Goal: Use online tool/utility: Utilize a website feature to perform a specific function

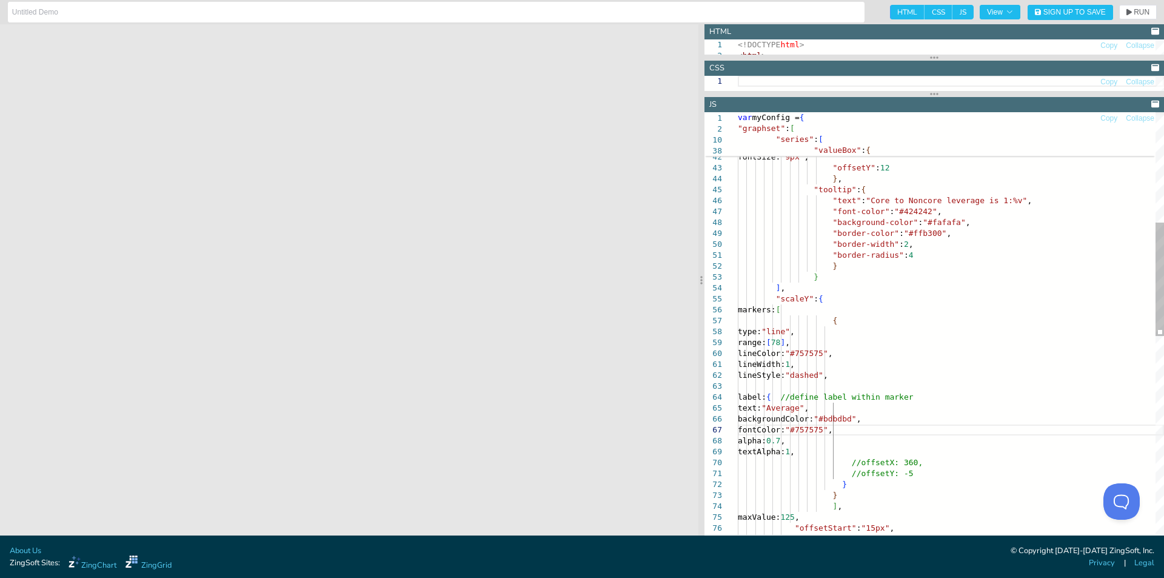
scroll to position [75, 186]
click at [937, 290] on div ""valueBox" : { "text" : "%v" , "visible" : true , "fontColor" : "#616161" , fon…" at bounding box center [951, 488] width 426 height 1569
click at [916, 375] on div ""valueBox" : { "text" : "%v" , "visible" : true , "fontColor" : "#616161" , fon…" at bounding box center [951, 488] width 426 height 1569
click at [925, 387] on div ""valueBox" : { "text" : "%v" , "visible" : true , "fontColor" : "#616161" , fon…" at bounding box center [951, 488] width 426 height 1569
click at [953, 429] on div ""valueBox" : { "text" : "%v" , "visible" : true , "fontColor" : "#616161" , fon…" at bounding box center [951, 488] width 426 height 1569
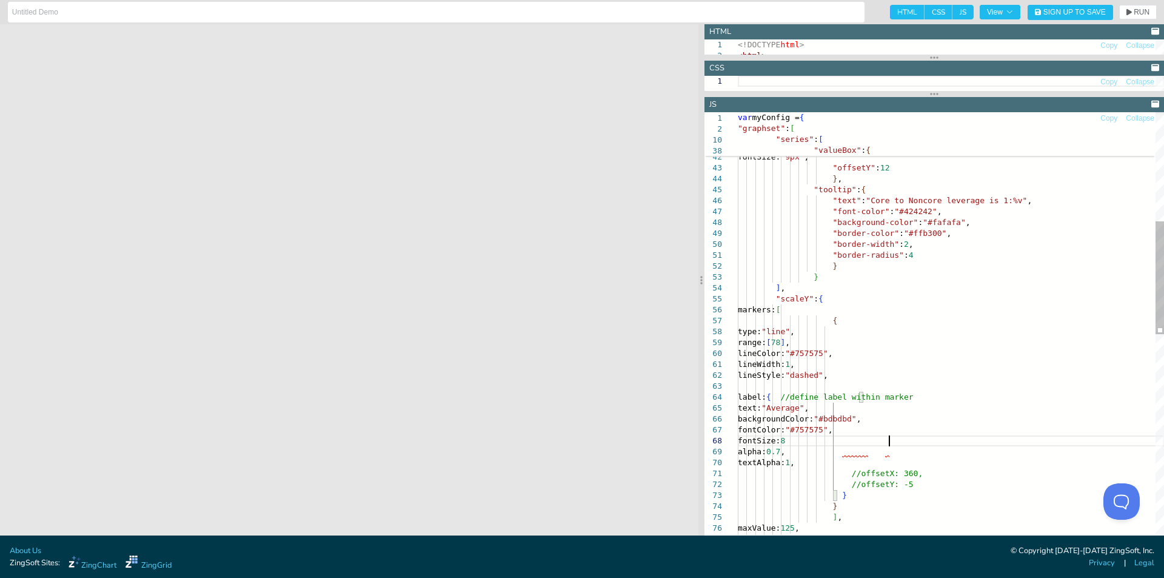
scroll to position [77, 155]
click at [1131, 13] on icon "button" at bounding box center [1129, 12] width 5 height 7
click at [887, 441] on div ""valueBox" : { "text" : "%v" , "visible" : true , "fontColor" : "#616161" , fon…" at bounding box center [951, 493] width 426 height 1579
click at [1133, 8] on span "RUN" at bounding box center [1138, 11] width 23 height 7
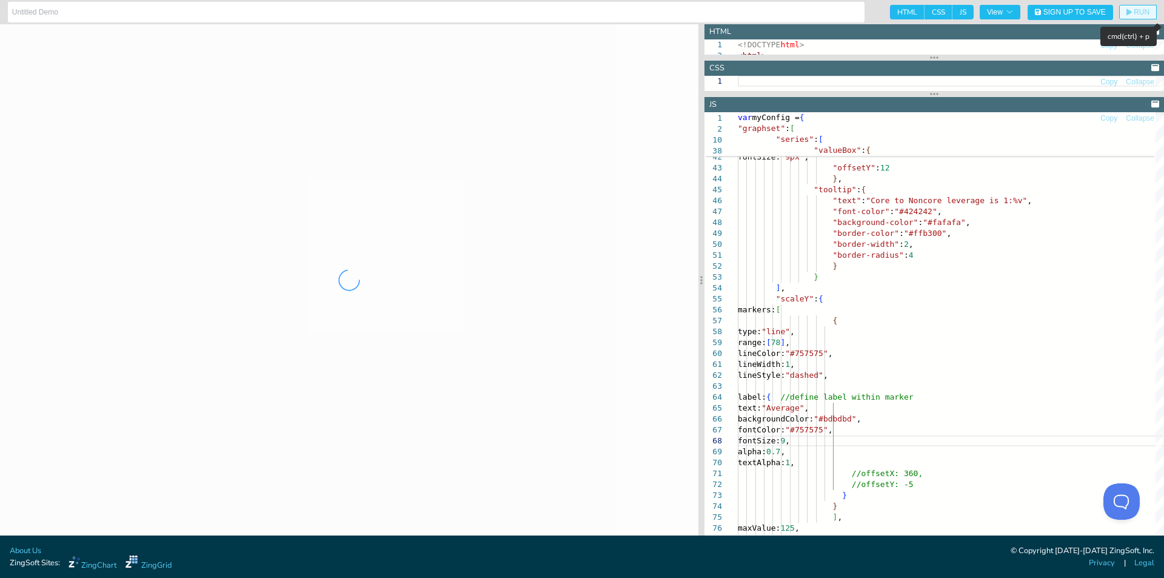
click at [1133, 13] on span "RUN" at bounding box center [1138, 11] width 23 height 7
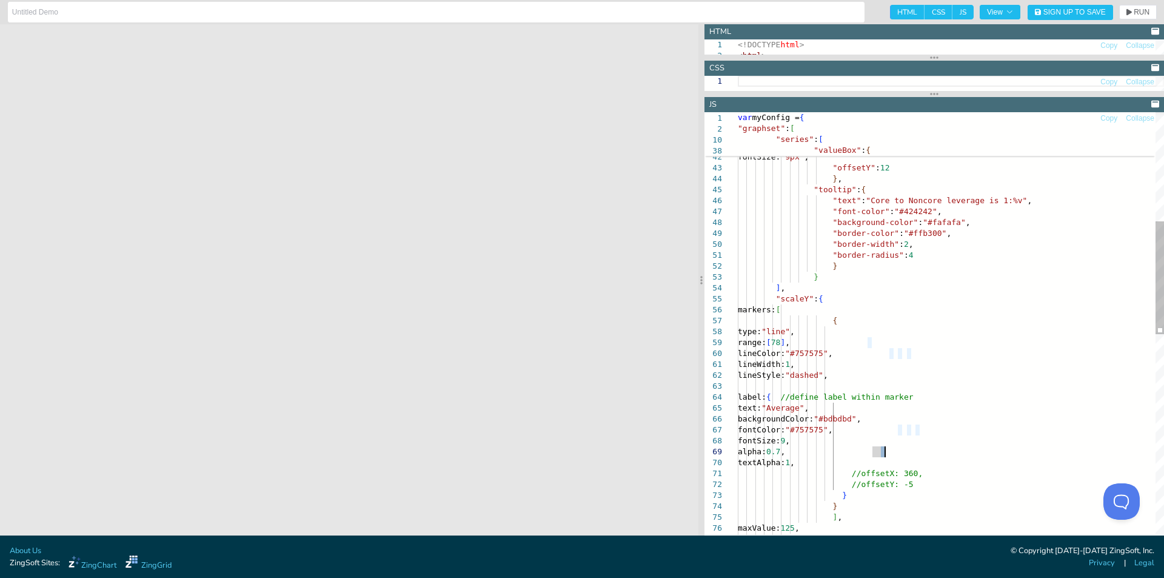
click at [884, 452] on div ""valueBox" : { "text" : "%v" , "visible" : true , "fontColor" : "#616161" , fon…" at bounding box center [951, 493] width 426 height 1579
click at [949, 313] on div ""valueBox" : { "text" : "%v" , "visible" : true , "fontColor" : "#616161" , fon…" at bounding box center [951, 493] width 426 height 1579
click at [1135, 8] on span "RUN" at bounding box center [1142, 11] width 16 height 7
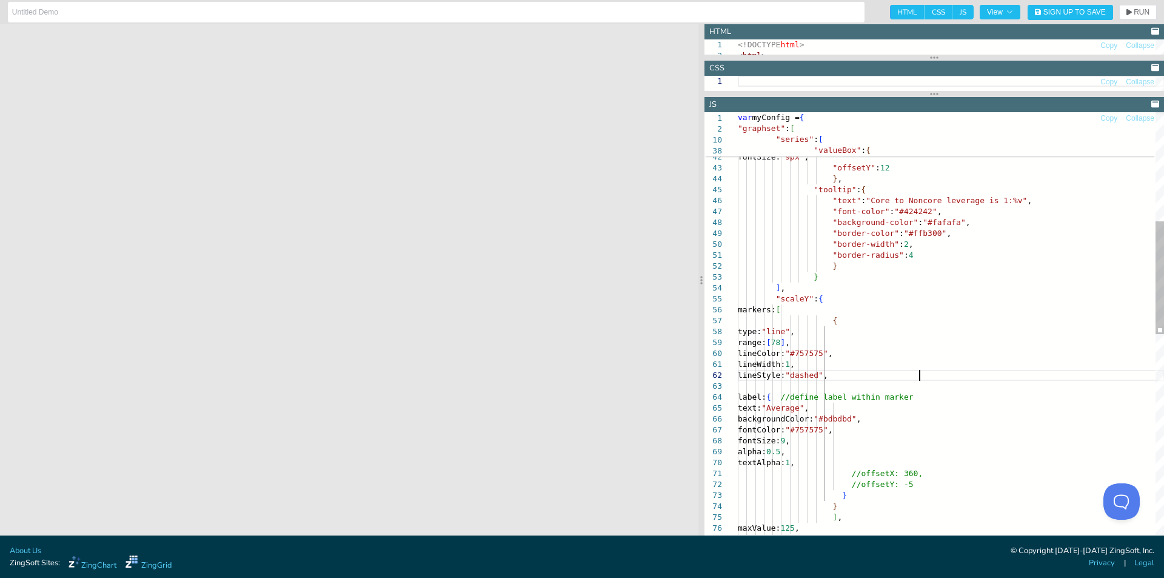
click at [932, 375] on div ""valueBox" : { "text" : "%v" , "visible" : true , "fontColor" : "#616161" , fon…" at bounding box center [951, 493] width 426 height 1579
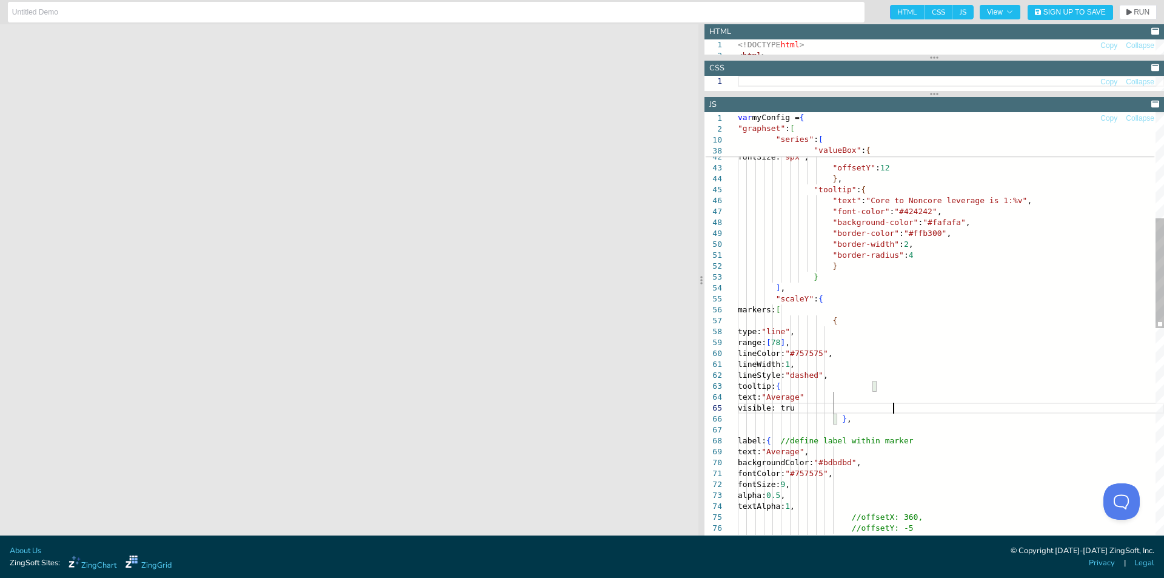
scroll to position [44, 159]
click at [868, 412] on div ""valueBox" : { "text" : "%v" , "visible" : true , "fontColor" : "#616161" , fon…" at bounding box center [951, 515] width 426 height 1623
click at [907, 412] on div ""valueBox" : { "text" : "%v" , "visible" : true , "fontColor" : "#616161" , fon…" at bounding box center [951, 515] width 426 height 1623
click at [911, 398] on div ""valueBox" : { "text" : "%v" , "visible" : true , "fontColor" : "#616161" , fon…" at bounding box center [951, 515] width 426 height 1623
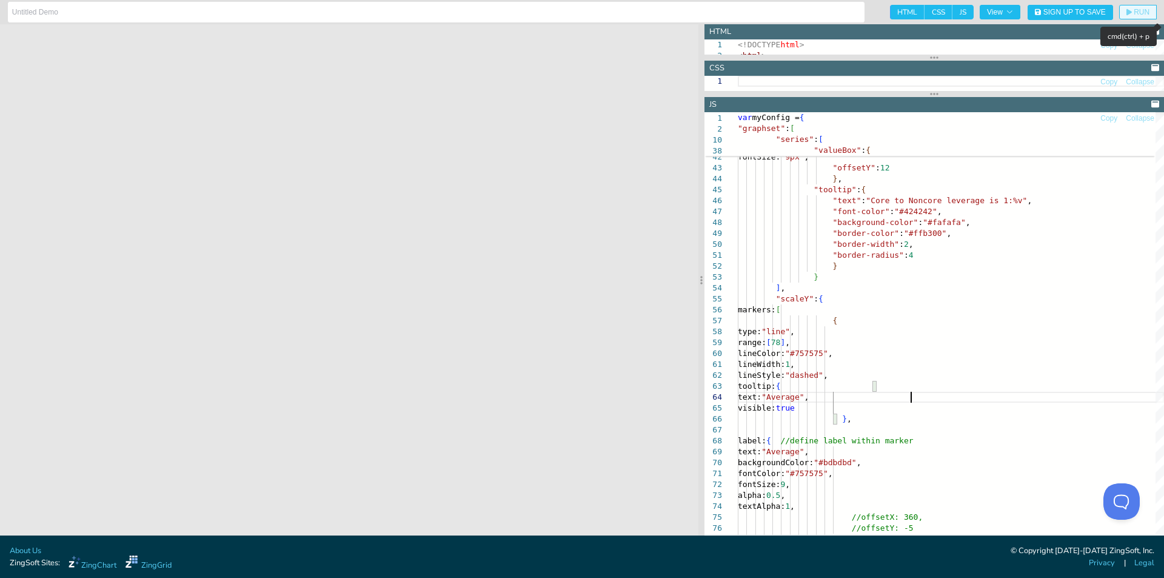
click at [1133, 6] on button "RUN" at bounding box center [1138, 12] width 38 height 15
click at [907, 398] on div ""valueBox" : { "text" : "%v" , "visible" : true , "fontColor" : "#616161" , fon…" at bounding box center [951, 515] width 426 height 1623
click at [903, 398] on div ""valueBox" : { "text" : "%v" , "visible" : true , "fontColor" : "#616161" , fon…" at bounding box center [951, 515] width 426 height 1623
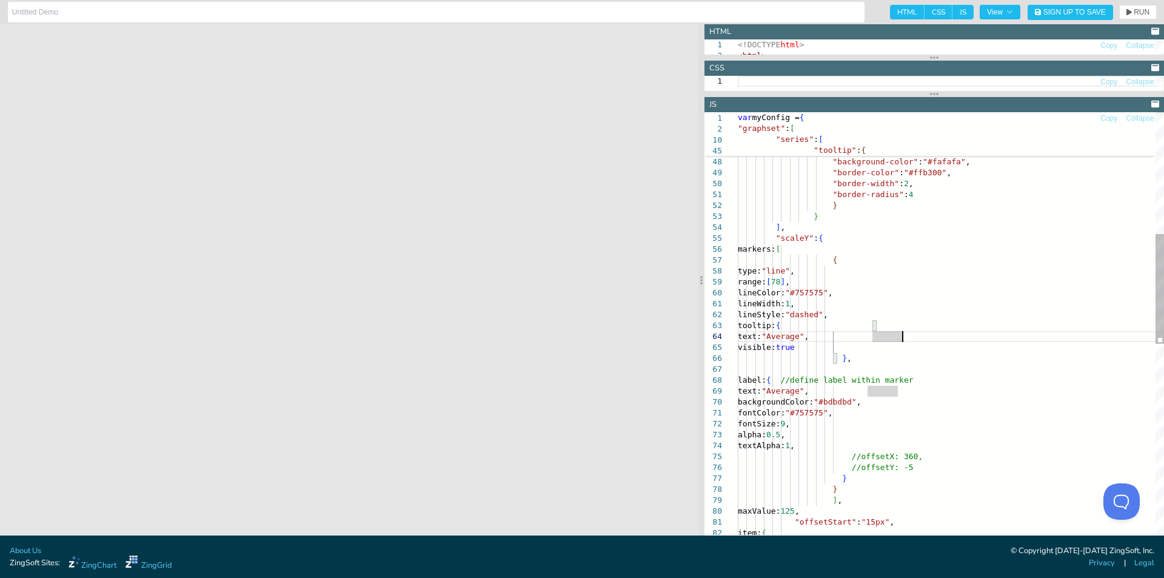
click at [902, 336] on div ""offsetY" : 12 } , "tooltip" : { "text" : "Core to Noncore leverage is 1:%v" , …" at bounding box center [951, 454] width 426 height 1623
click at [1130, 10] on icon "button" at bounding box center [1129, 11] width 5 height 7
drag, startPoint x: 831, startPoint y: 329, endPoint x: 874, endPoint y: 353, distance: 49.4
click at [874, 353] on div ""offsetY" : 12 } , "tooltip" : { "text" : "Core to Noncore leverage is 1:%v" , …" at bounding box center [951, 454] width 426 height 1623
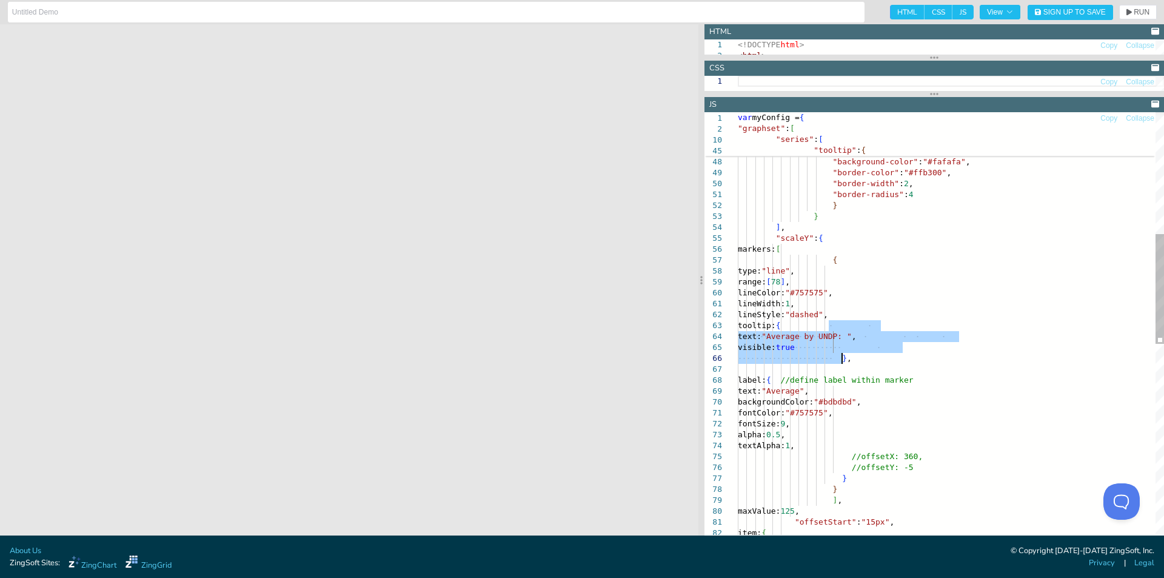
drag, startPoint x: 927, startPoint y: 323, endPoint x: 954, endPoint y: 335, distance: 30.1
click at [931, 323] on div ""offsetY" : 12 } , "tooltip" : { "text" : "Core to Noncore leverage is 1:%v" , …" at bounding box center [951, 454] width 426 height 1623
click at [943, 338] on div ""offsetY" : 12 } , "tooltip" : { "text" : "Core to Noncore leverage is 1:%v" , …" at bounding box center [951, 454] width 426 height 1623
click at [945, 335] on div ""offsetY" : 12 } , "tooltip" : { "text" : "Core to Noncore leverage is 1:%v" , …" at bounding box center [951, 454] width 426 height 1623
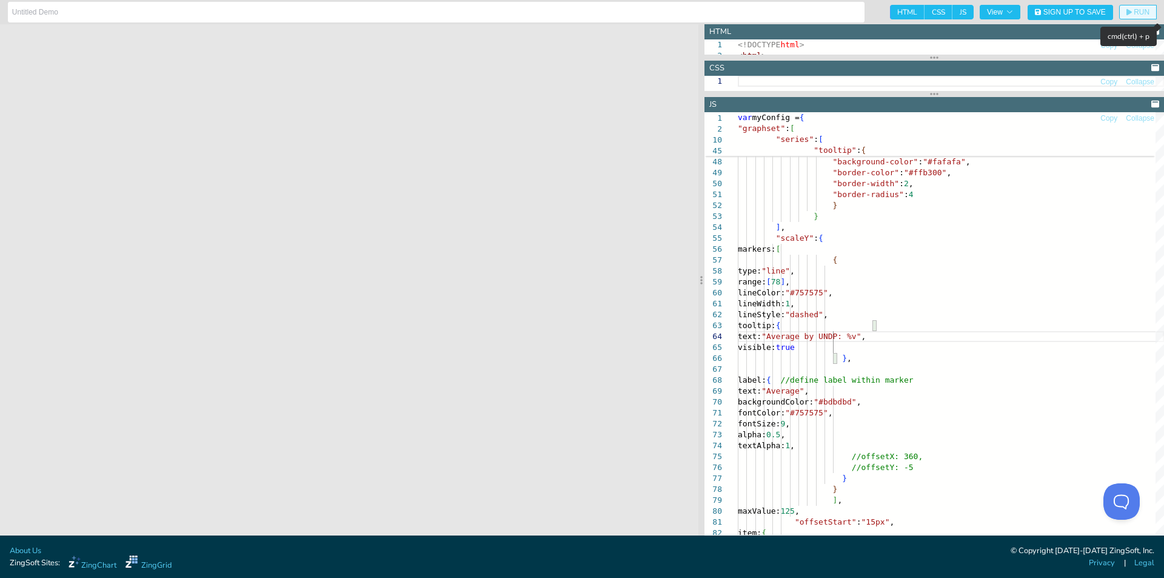
click at [1132, 14] on span "RUN" at bounding box center [1138, 11] width 23 height 7
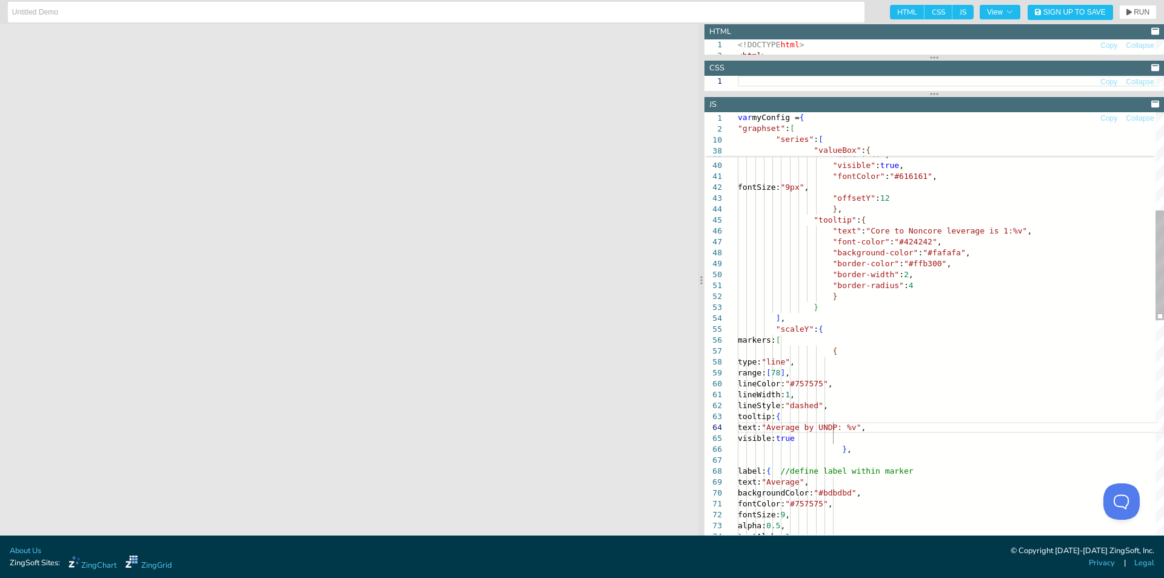
click at [943, 426] on div ""offsetY" : 12 } , "tooltip" : { "text" : "Core to Noncore leverage is 1:%v" , …" at bounding box center [951, 545] width 426 height 1623
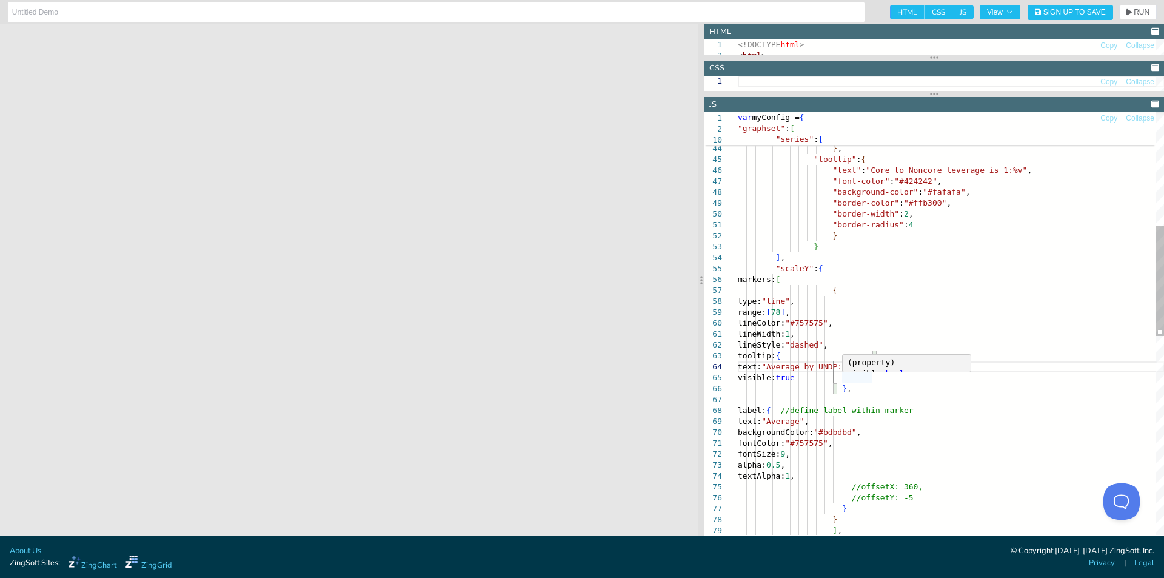
click at [972, 296] on div ""offsetY" : 12 } , "tooltip" : { "text" : "Core to Noncore leverage is 1:%v" , …" at bounding box center [951, 485] width 426 height 1623
click at [944, 365] on div ""offsetY" : 12 } , "tooltip" : { "text" : "Core to Noncore leverage is 1:%v" , …" at bounding box center [951, 485] width 426 height 1623
drag, startPoint x: 1133, startPoint y: 12, endPoint x: 1120, endPoint y: 16, distance: 13.2
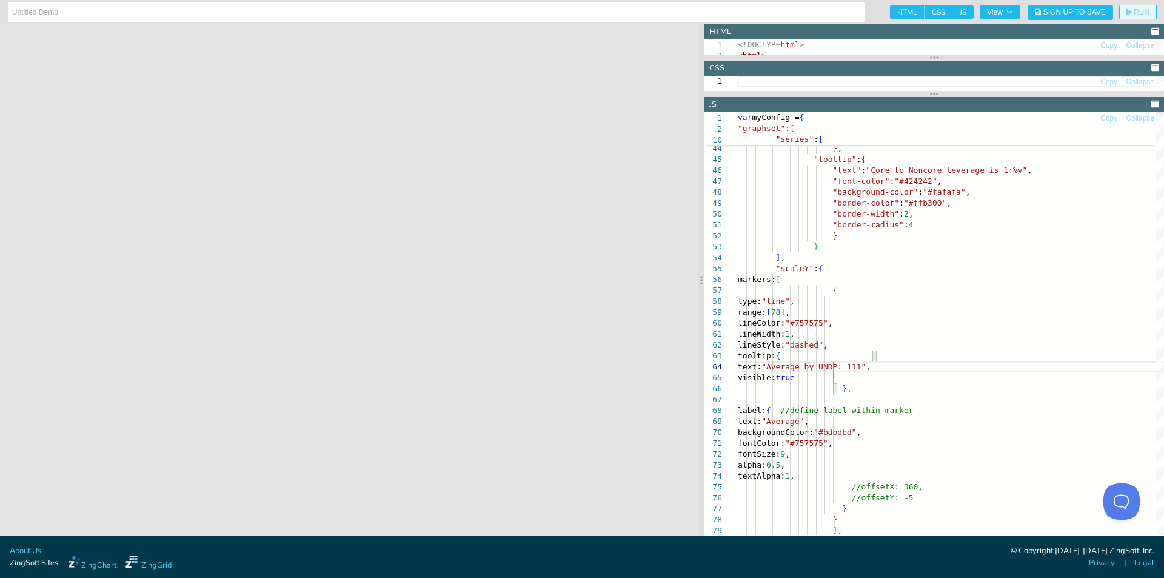
click at [1133, 12] on span "RUN" at bounding box center [1138, 11] width 23 height 7
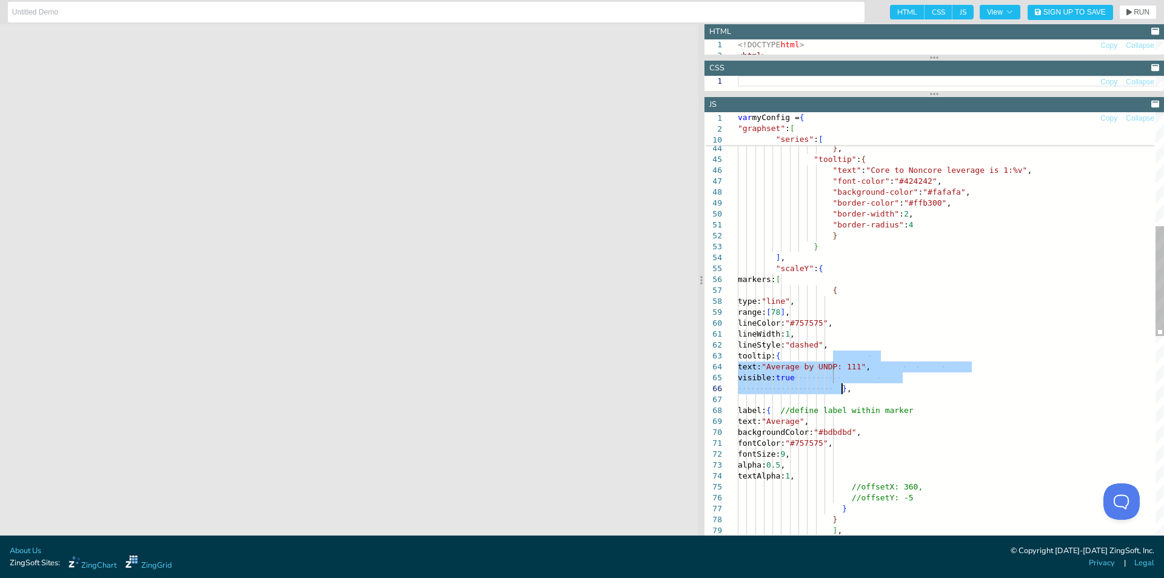
drag, startPoint x: 834, startPoint y: 355, endPoint x: 855, endPoint y: 389, distance: 40.4
click at [855, 389] on div ""offsetY" : 12 } , "tooltip" : { "text" : "Core to Noncore leverage is 1:%v" , …" at bounding box center [951, 485] width 426 height 1623
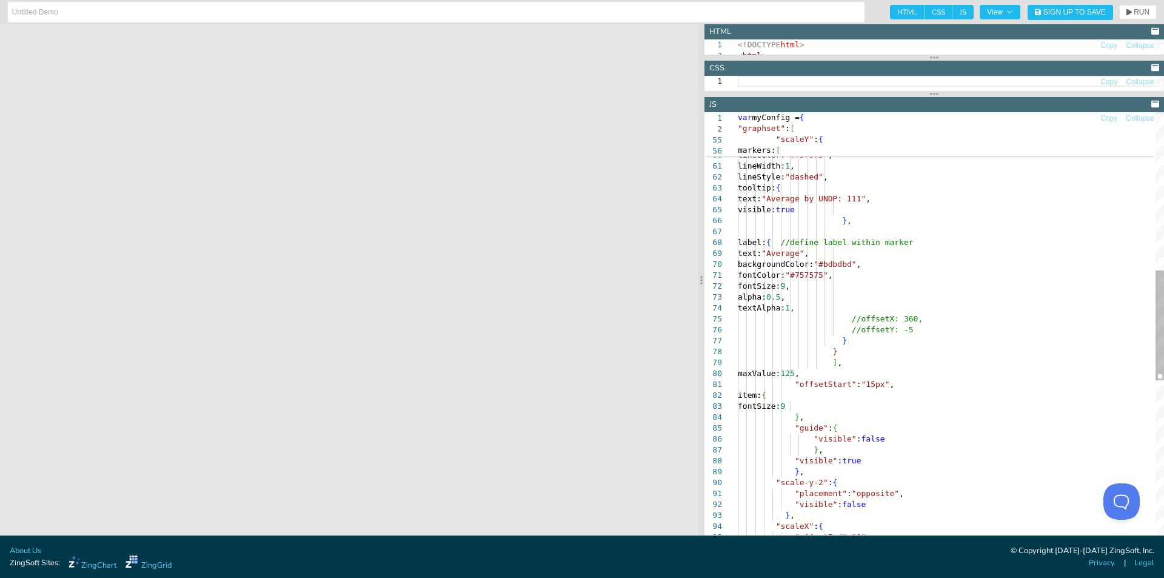
scroll to position [42, 142]
drag, startPoint x: 789, startPoint y: 397, endPoint x: 810, endPoint y: 419, distance: 30.9
click at [810, 419] on div "markers: [ { type: "line" , range: [ 78 ] , lineColor: "#757575" , lineWidth: 1…" at bounding box center [951, 317] width 426 height 1623
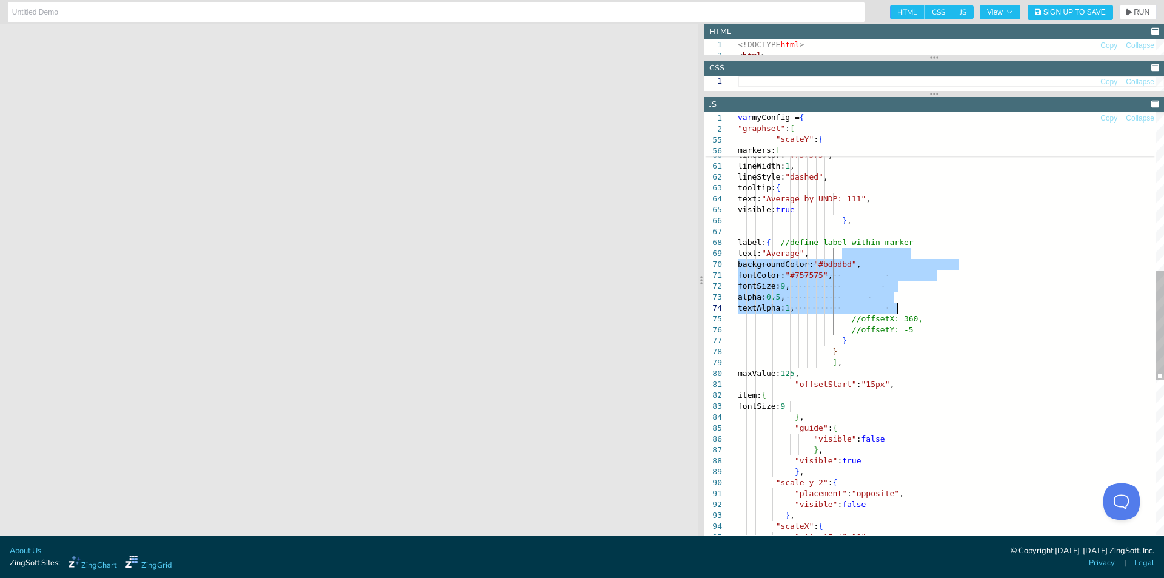
drag, startPoint x: 842, startPoint y: 253, endPoint x: 906, endPoint y: 304, distance: 82.5
click at [906, 304] on div "markers: [ { type: "line" , range: [ 78 ] , lineColor: "#757575" , lineWidth: 1…" at bounding box center [951, 317] width 426 height 1623
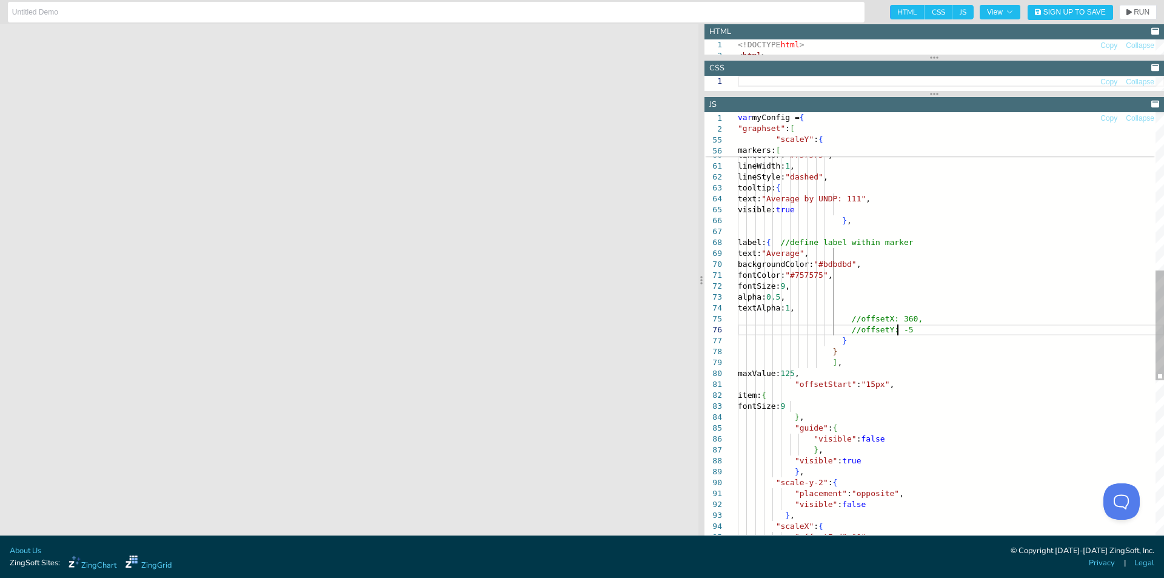
click at [917, 333] on div "markers: [ { type: "line" , range: [ 78 ] , lineColor: "#757575" , lineWidth: 1…" at bounding box center [951, 317] width 426 height 1623
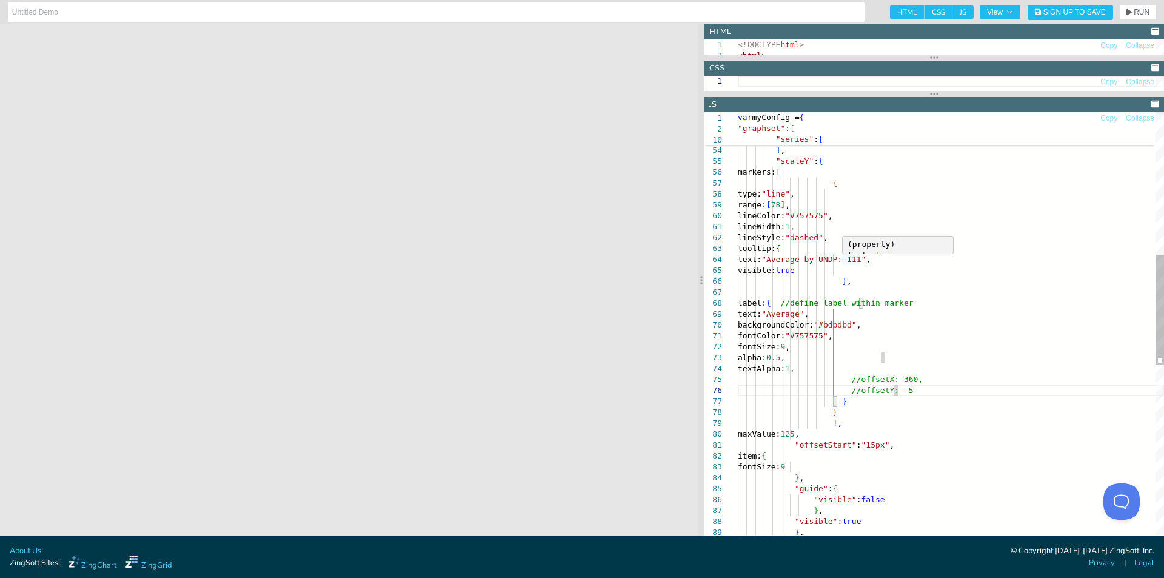
click at [848, 295] on div "markers: [ { type: "line" , range: [ 78 ] , lineColor: "#757575" , lineWidth: 1…" at bounding box center [951, 377] width 426 height 1623
click at [829, 161] on div "markers: [ { type: "line" , range: [ 78 ] , lineColor: "#757575" , lineWidth: 1…" at bounding box center [951, 377] width 426 height 1623
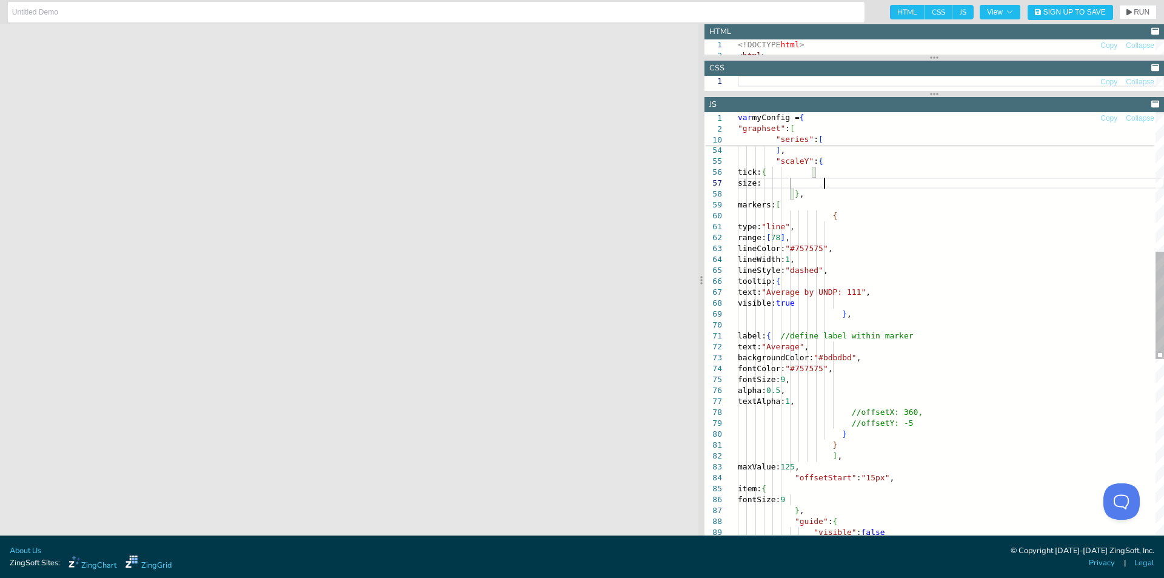
scroll to position [75, 90]
click at [1136, 13] on span "RUN" at bounding box center [1142, 11] width 16 height 7
drag, startPoint x: 788, startPoint y: 172, endPoint x: 812, endPoint y: 196, distance: 33.4
click at [812, 196] on div "markers: [ { type: "line" , range: [ 78 ] , lineColor: "#757575" , lineWidth: 1…" at bounding box center [951, 394] width 426 height 1656
click at [903, 201] on div "markers: [ { type: "line" , range: [ 78 ] , lineColor: "#757575" , lineWidth: 1…" at bounding box center [951, 394] width 426 height 1656
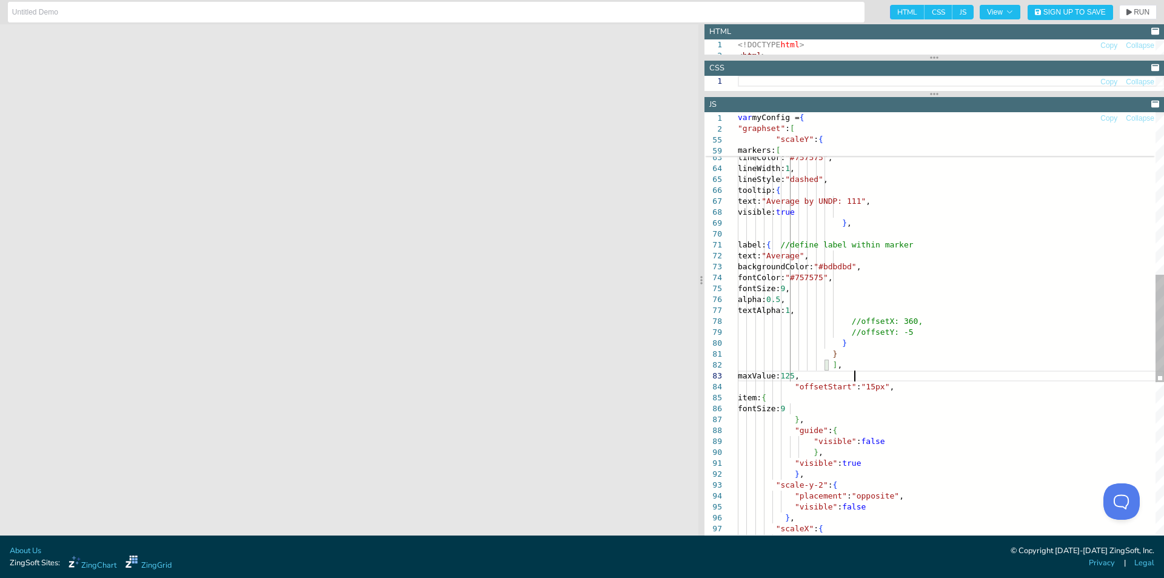
click at [857, 376] on div "markers: [ { type: "line" , range: [ 78 ] , lineColor: "#757575" , lineWidth: 1…" at bounding box center [951, 304] width 426 height 1656
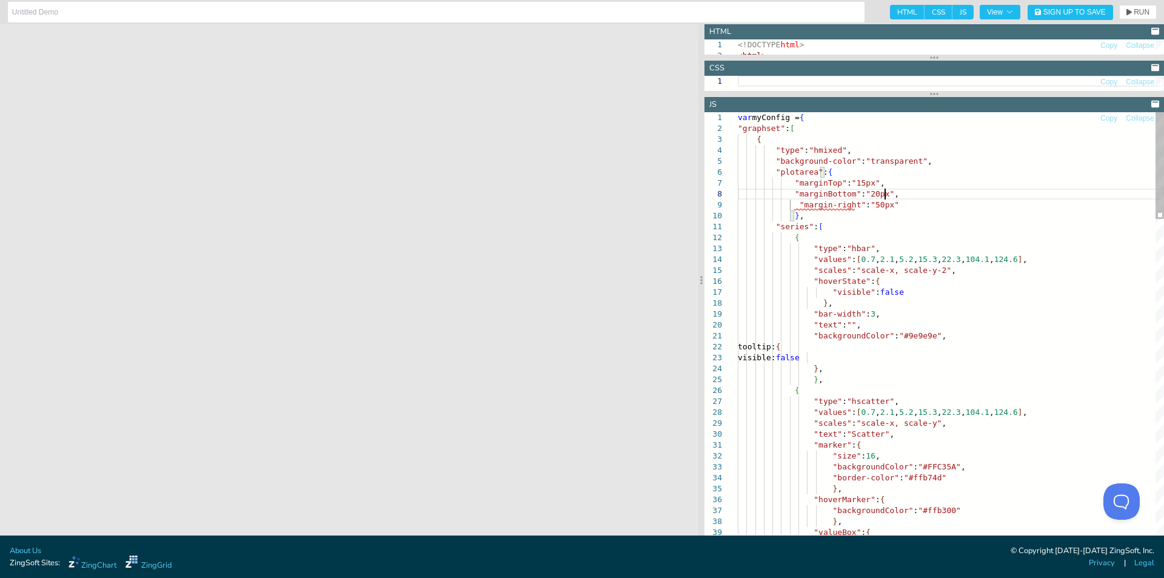
scroll to position [85, 147]
click at [1136, 10] on span "RUN" at bounding box center [1142, 11] width 16 height 7
click at [1130, 14] on icon "button" at bounding box center [1129, 11] width 5 height 7
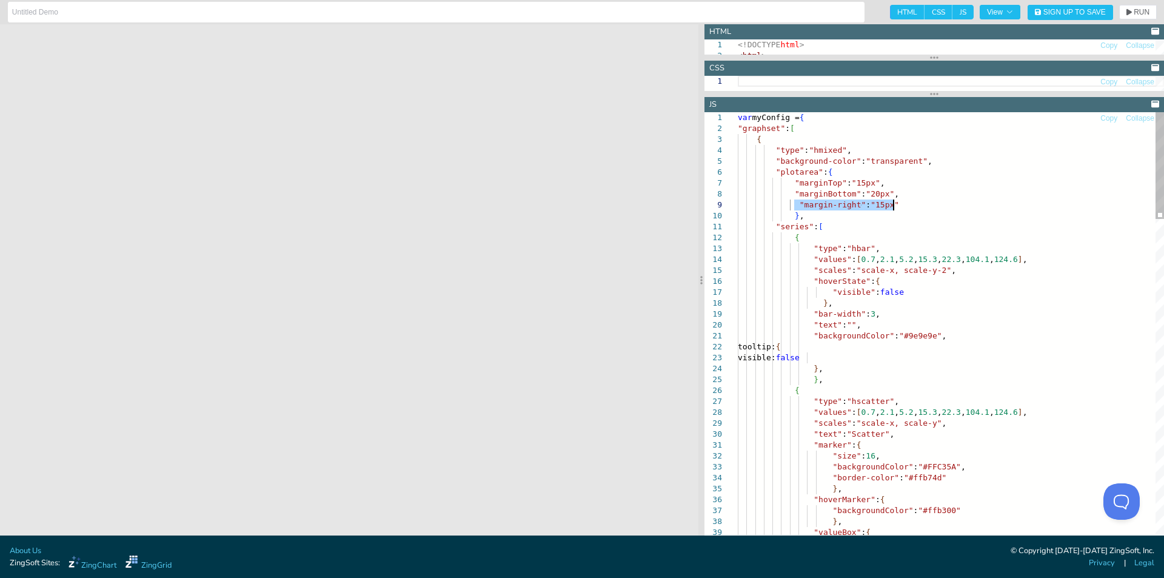
drag, startPoint x: 793, startPoint y: 203, endPoint x: 931, endPoint y: 201, distance: 138.2
type textarea ""series":[ { "type":"hbar", "values":[0.7,2.1,5.2,15.3,22.3,104.1,124.6], "scal…"
